Goal: Information Seeking & Learning: Learn about a topic

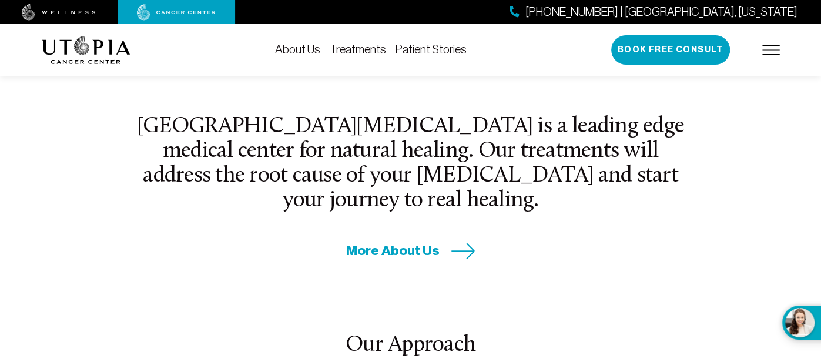
scroll to position [417, 0]
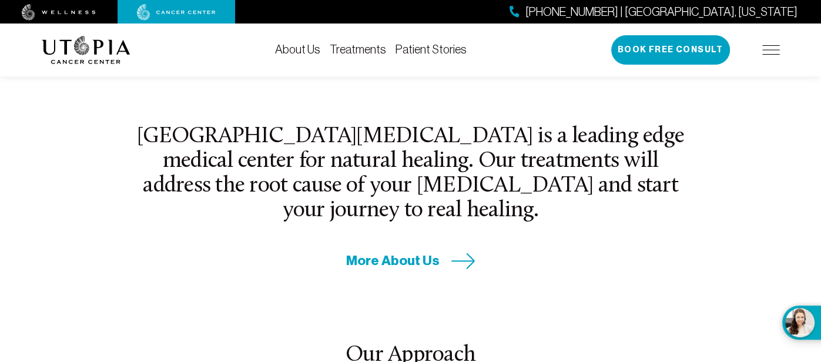
click at [416, 251] on span "More About Us" at bounding box center [392, 260] width 93 height 18
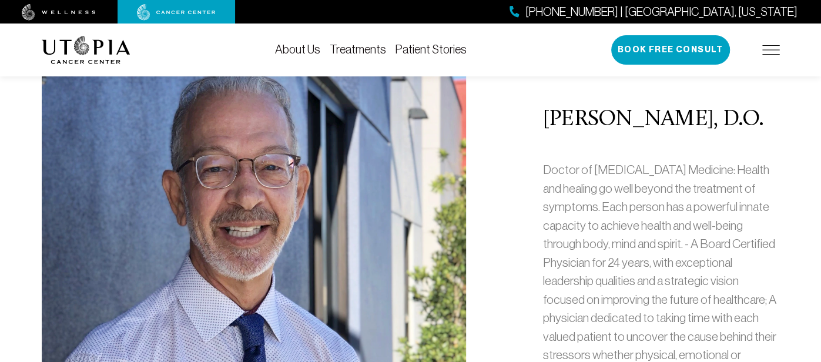
scroll to position [522, 0]
click at [592, 180] on p "Doctor of [MEDICAL_DATA] Medicine: Health and healing go well beyond the treatm…" at bounding box center [661, 272] width 237 height 222
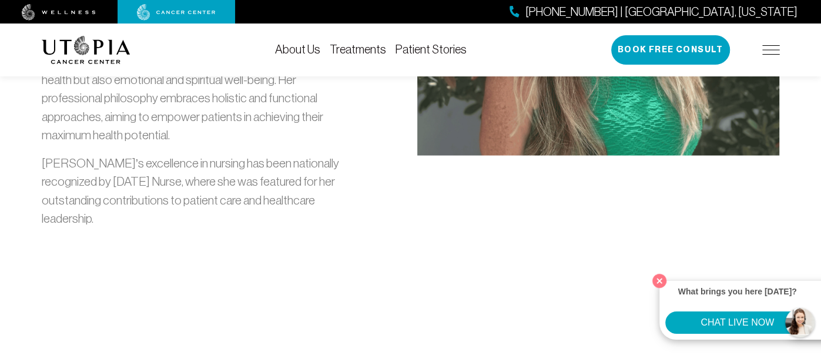
scroll to position [1589, 0]
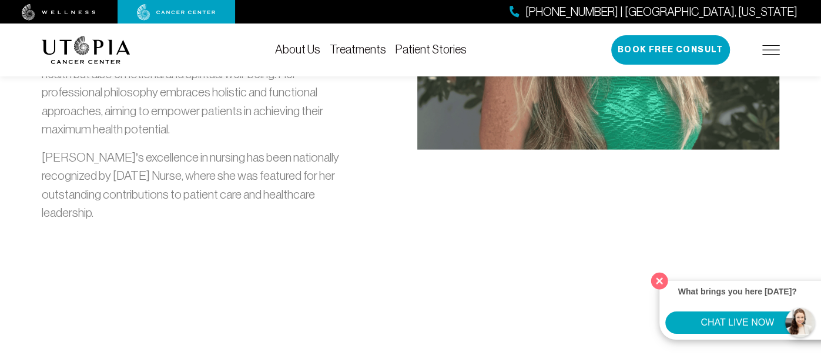
click at [659, 281] on button "Close" at bounding box center [660, 281] width 24 height 24
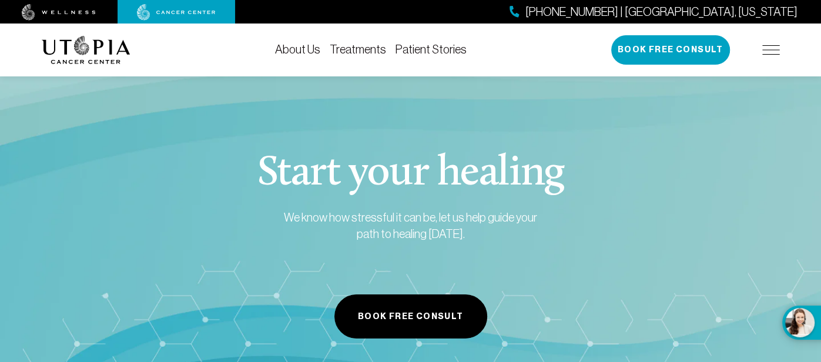
scroll to position [5706, 0]
